Goal: Information Seeking & Learning: Learn about a topic

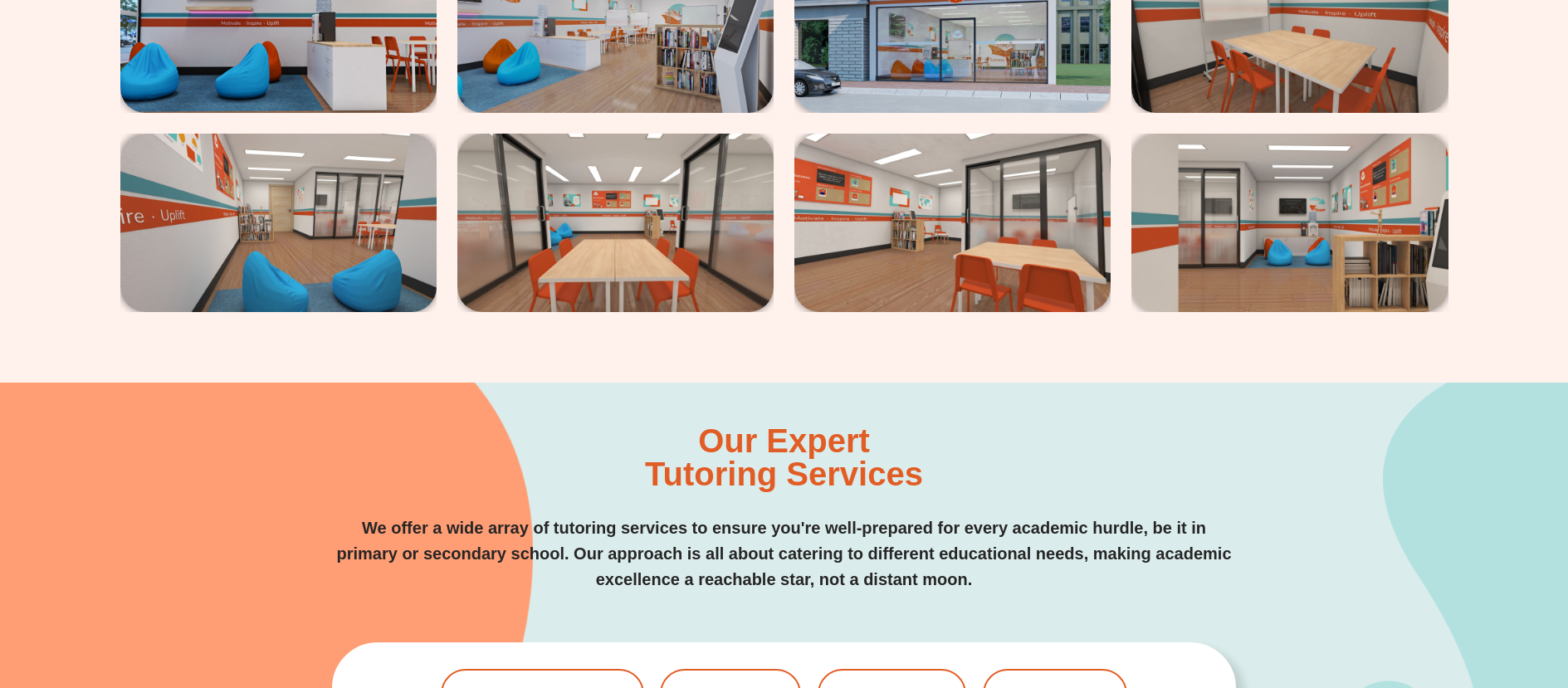
scroll to position [3481, 0]
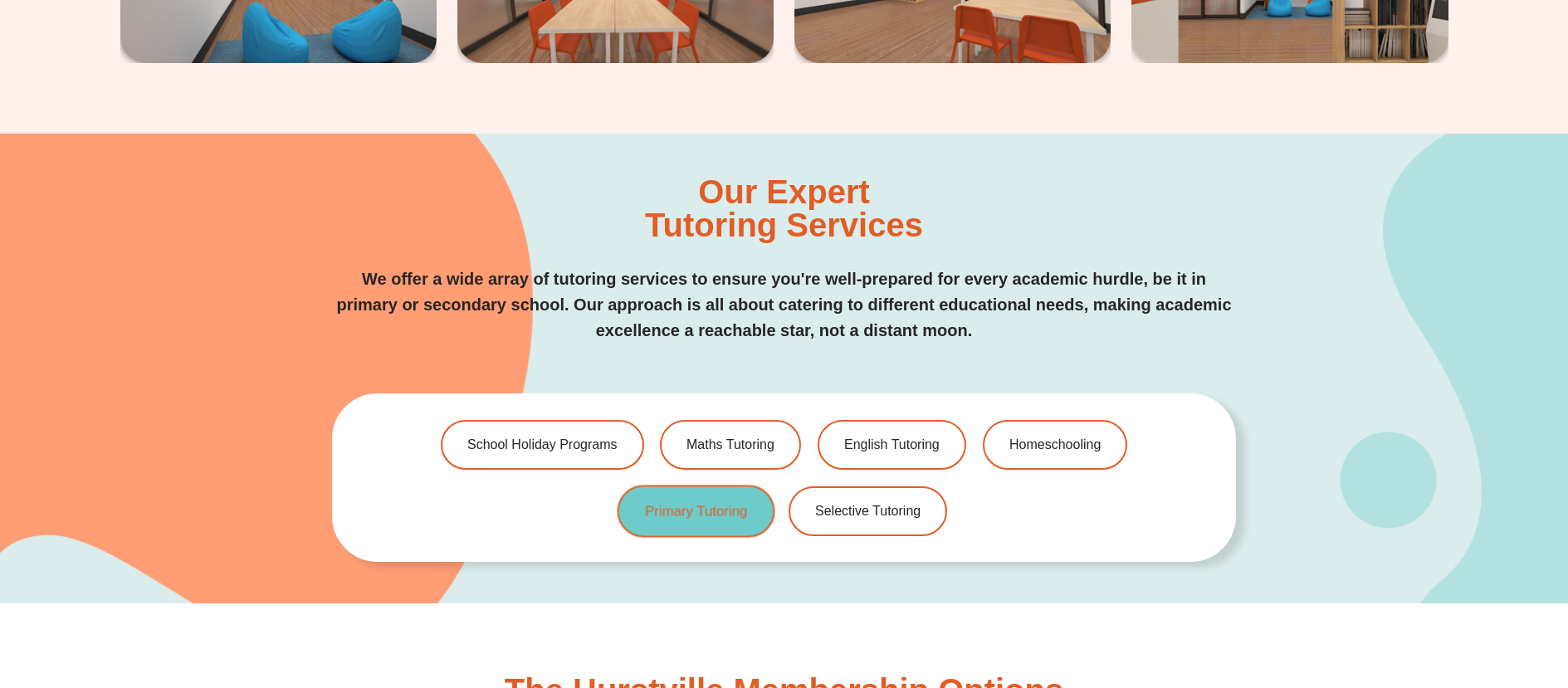
click at [709, 501] on link "Primary Tutoring" at bounding box center [696, 510] width 158 height 52
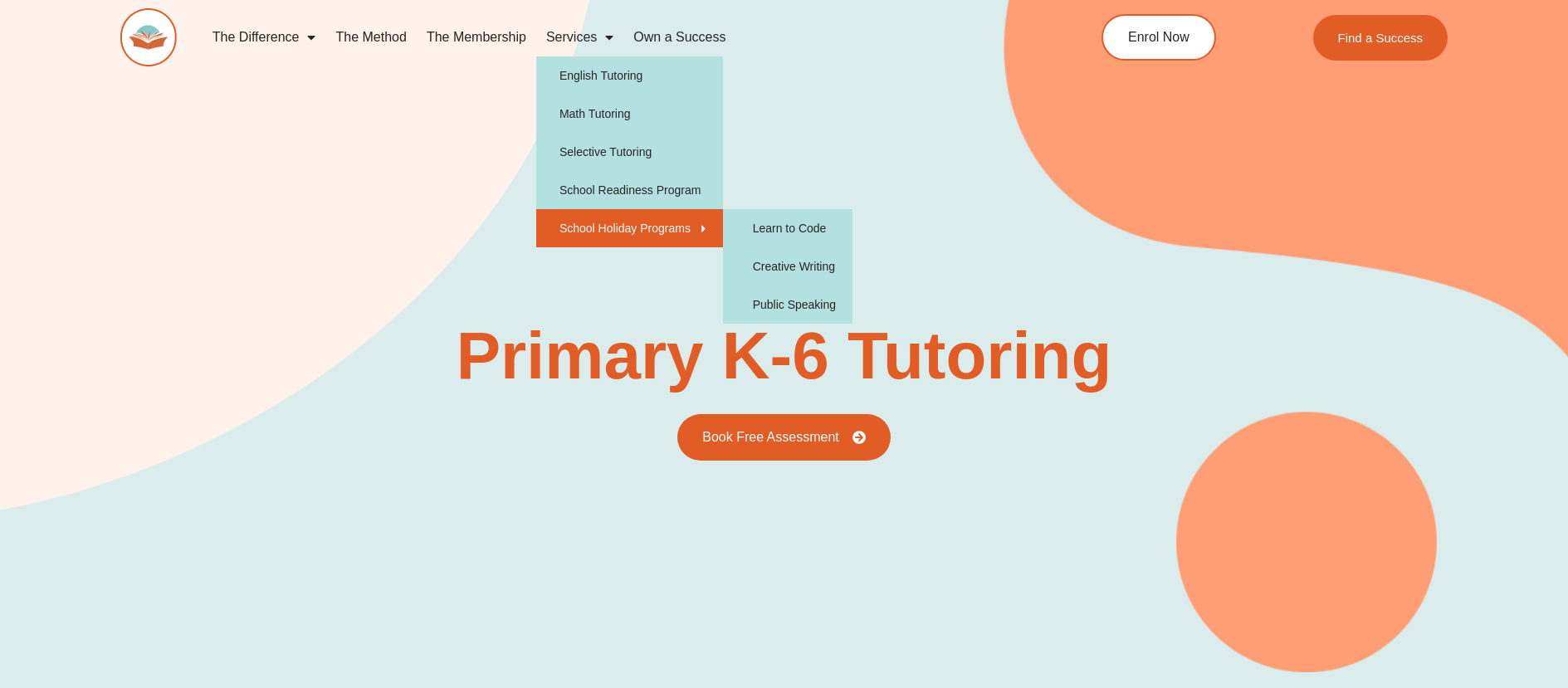
click at [660, 221] on link "School Holiday Programs" at bounding box center [629, 228] width 187 height 38
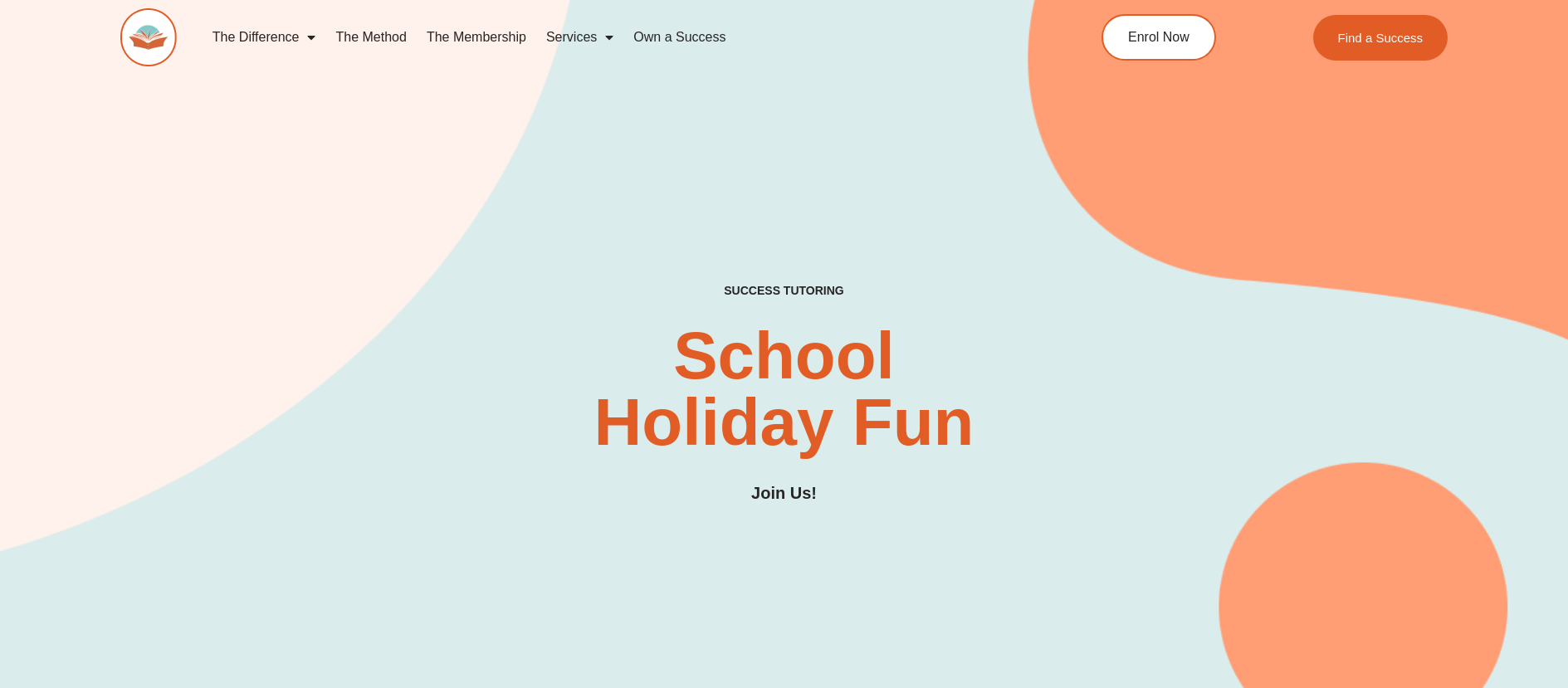
click at [607, 34] on span "Menu" at bounding box center [606, 37] width 16 height 30
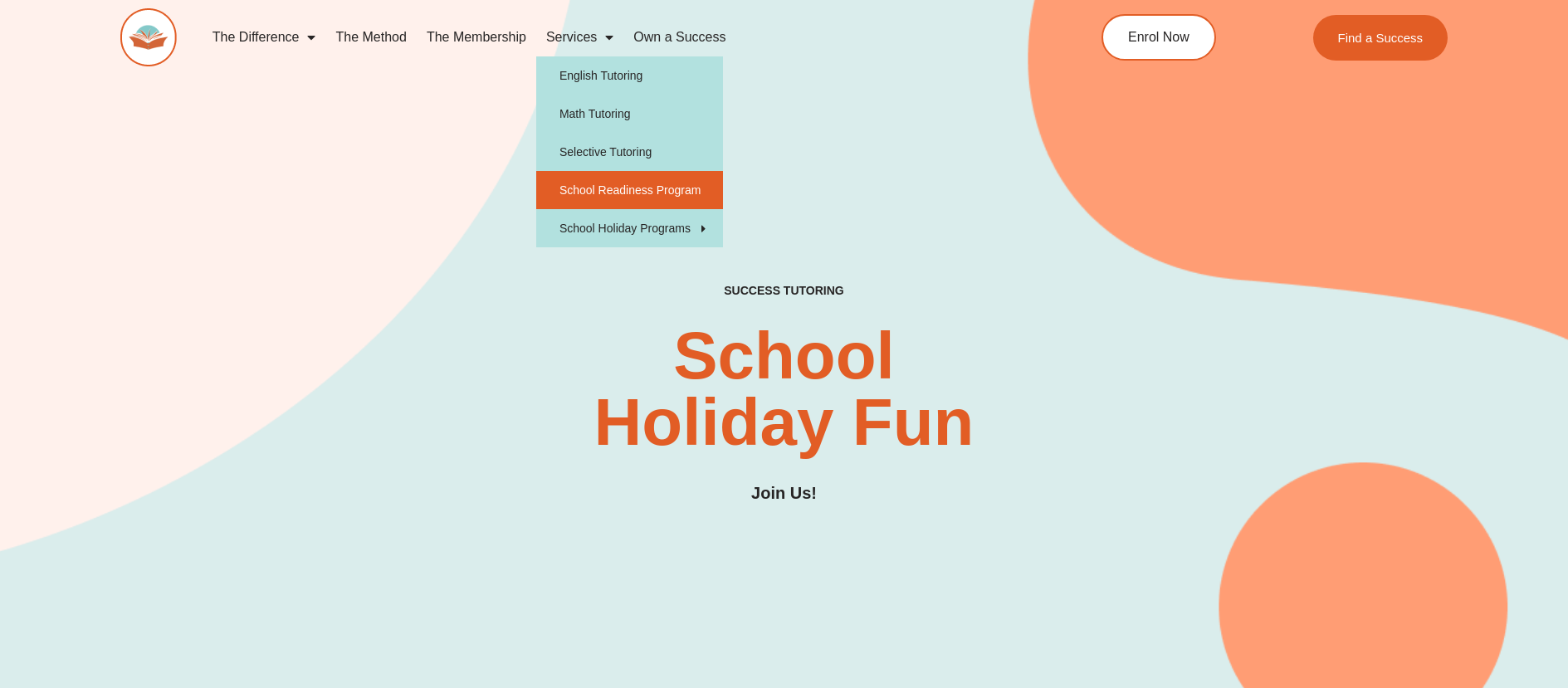
click at [653, 187] on link "School Readiness Program" at bounding box center [629, 190] width 187 height 38
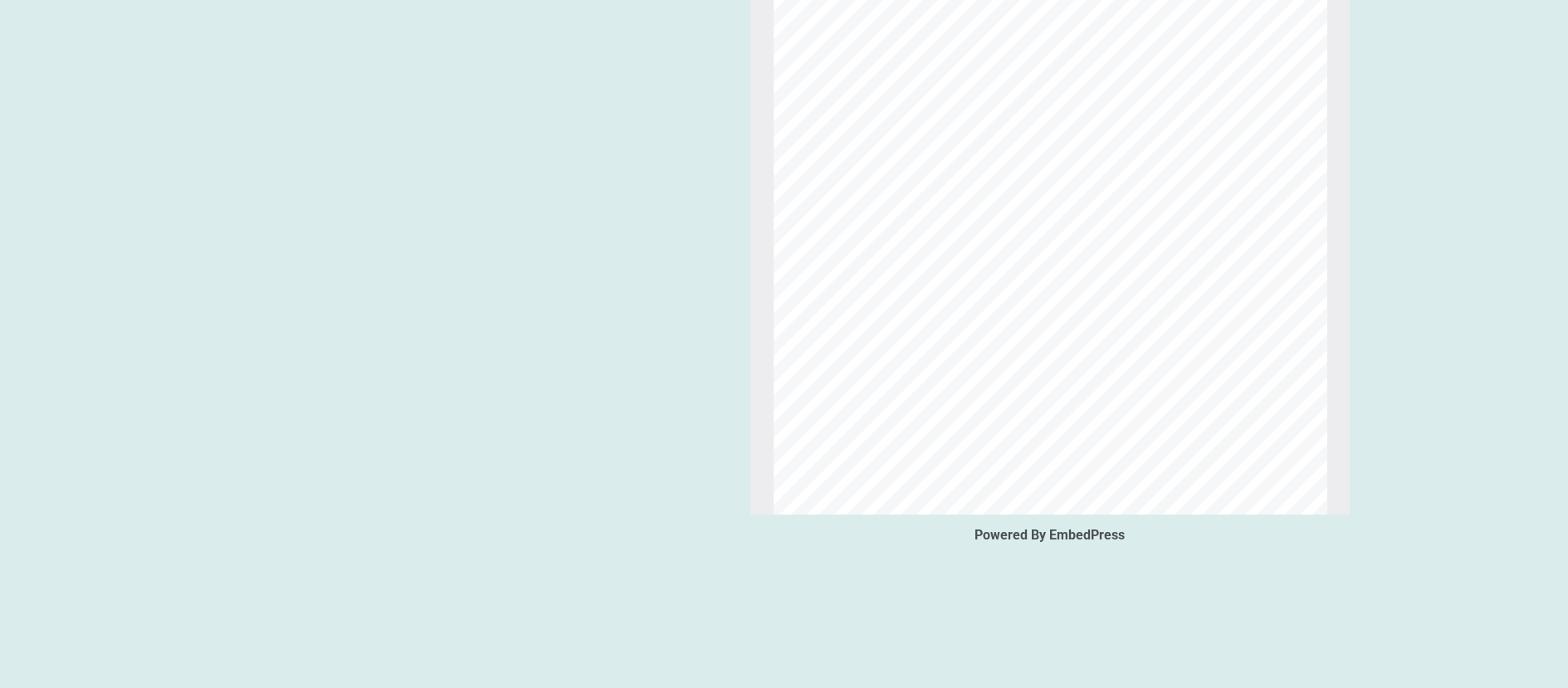
scroll to position [2747, 0]
type input "**"
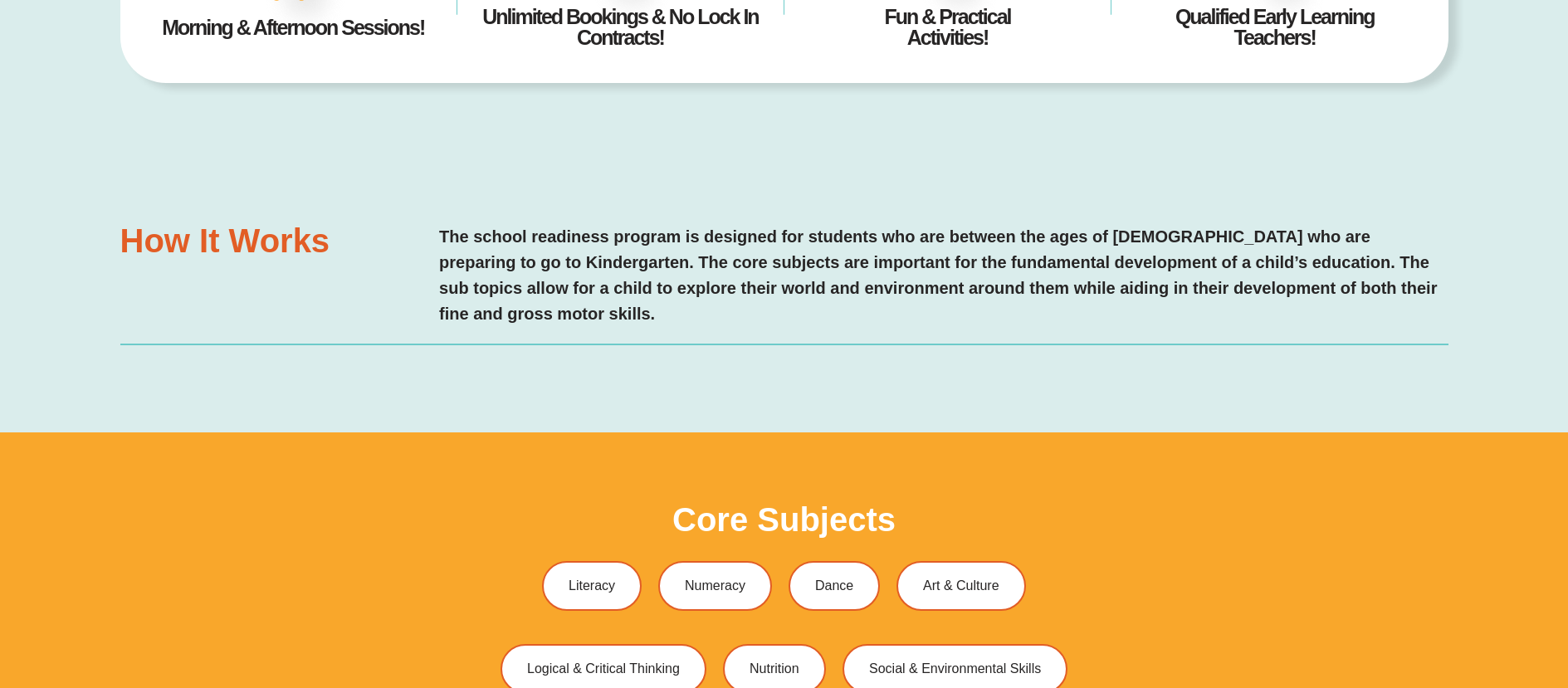
scroll to position [1161, 0]
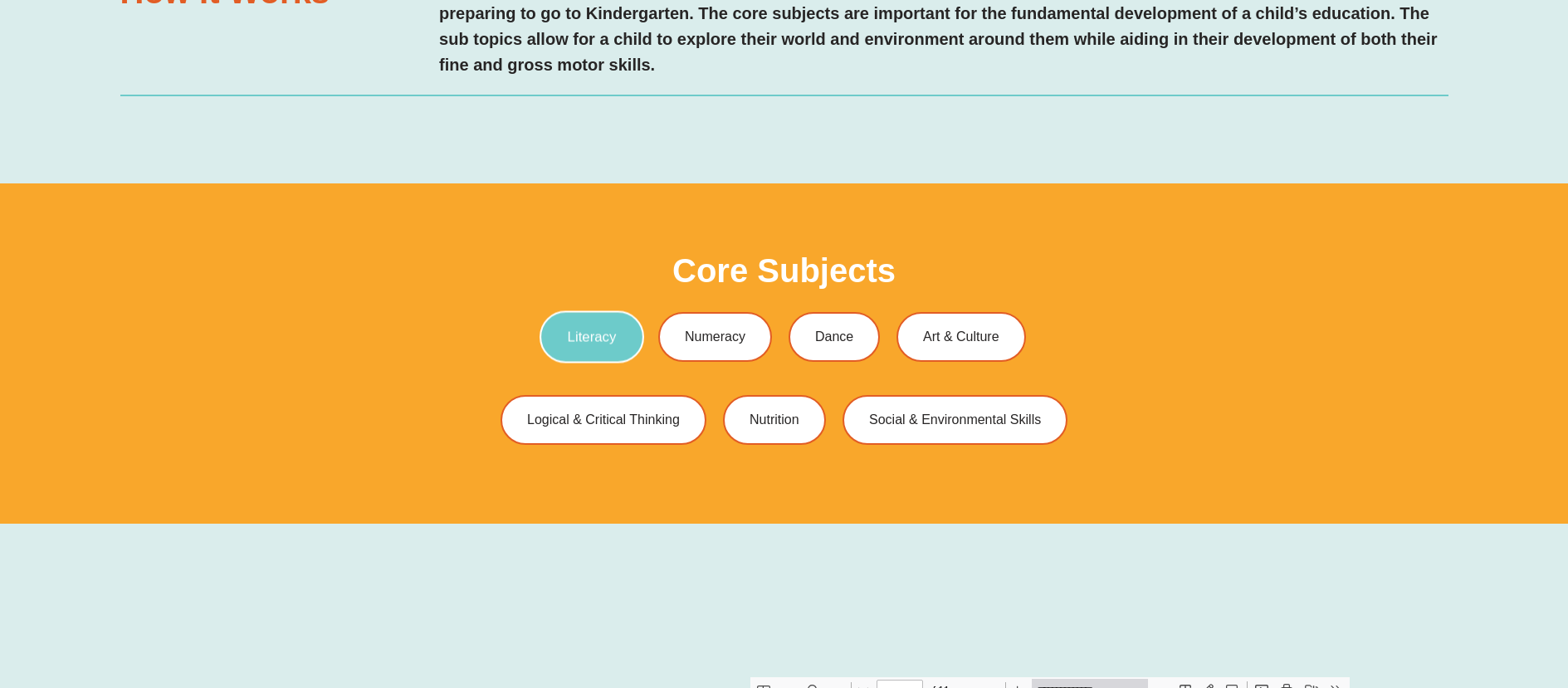
click at [584, 319] on link "Literacy" at bounding box center [592, 337] width 105 height 52
